Goal: Navigation & Orientation: Find specific page/section

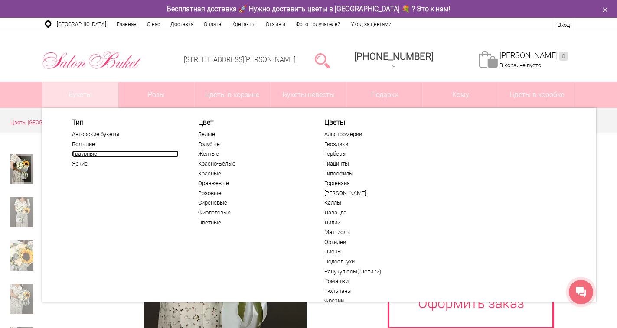
click at [74, 156] on link "Траурные" at bounding box center [125, 153] width 107 height 7
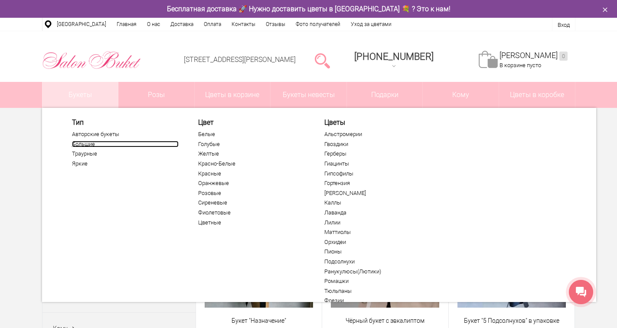
click at [87, 147] on link "Большие" at bounding box center [125, 144] width 107 height 7
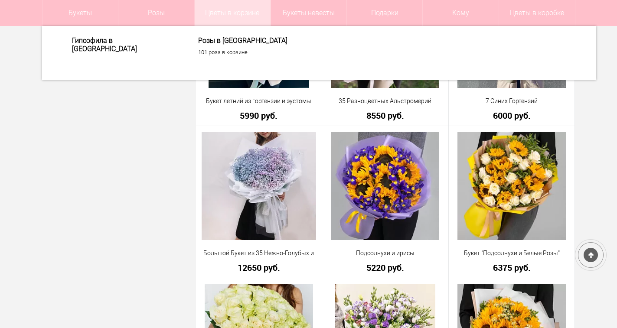
scroll to position [650, 0]
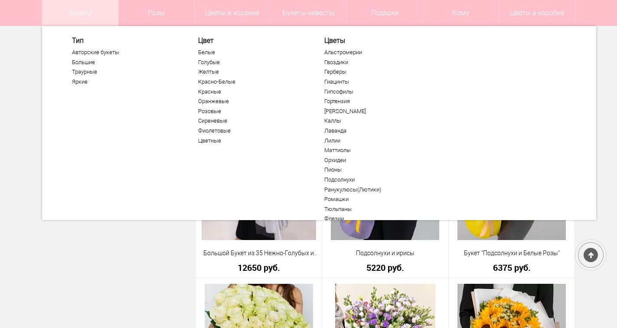
drag, startPoint x: 105, startPoint y: 144, endPoint x: 96, endPoint y: 3, distance: 142.0
